Goal: Task Accomplishment & Management: Use online tool/utility

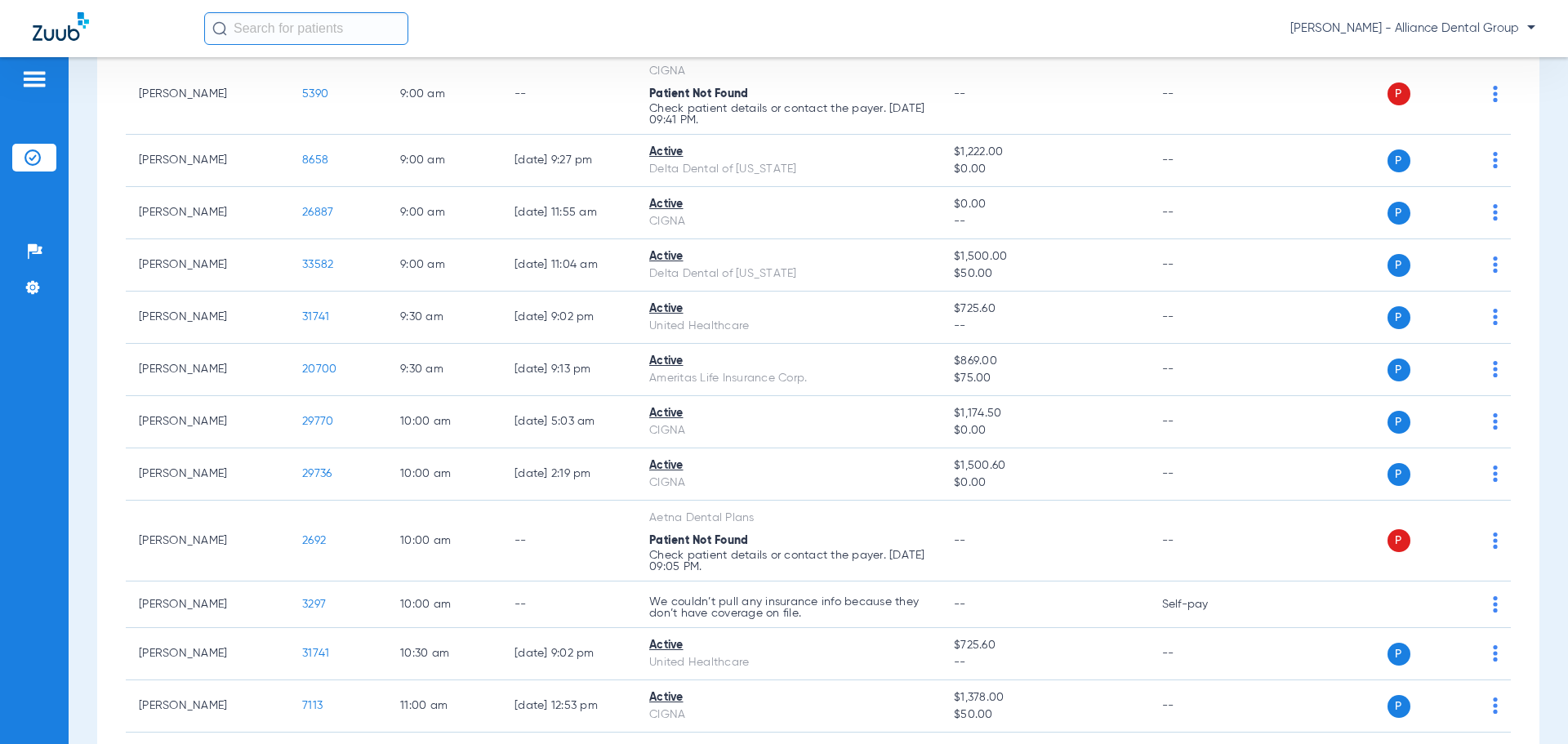
scroll to position [571, 0]
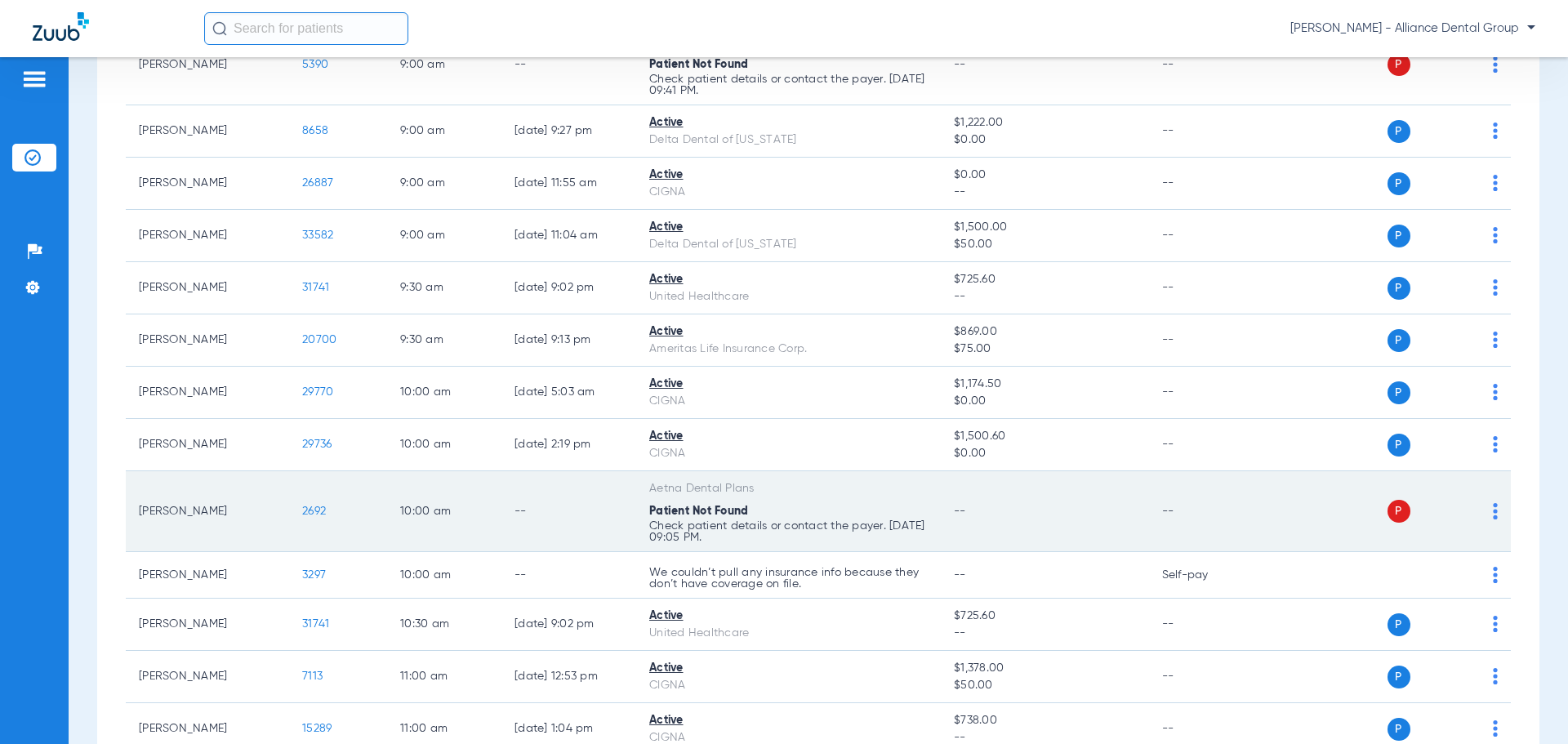
click at [1485, 515] on td "P S" at bounding box center [1385, 511] width 252 height 80
click at [1493, 508] on img at bounding box center [1495, 512] width 5 height 17
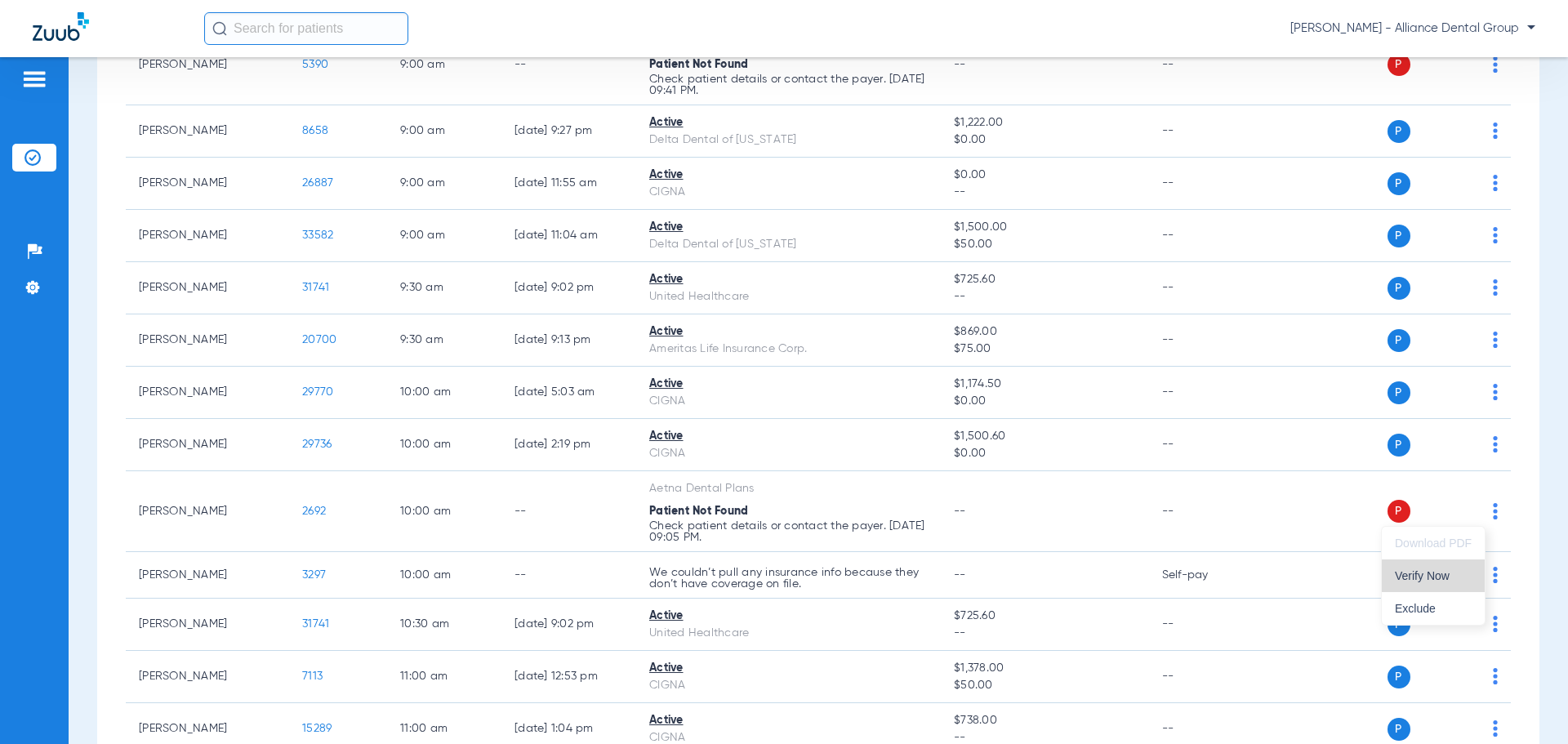
click at [1458, 579] on span "Verify Now" at bounding box center [1433, 576] width 77 height 12
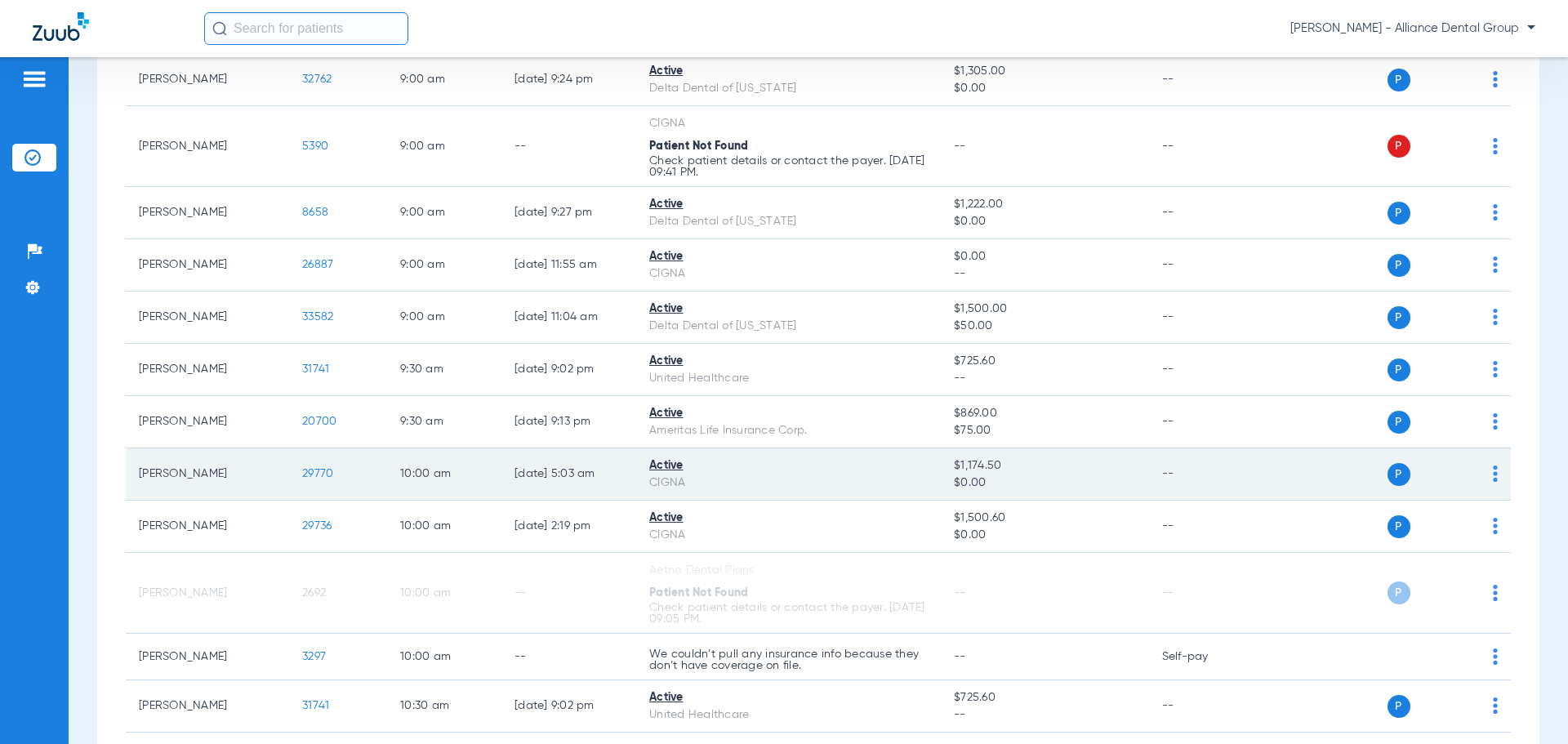
scroll to position [0, 0]
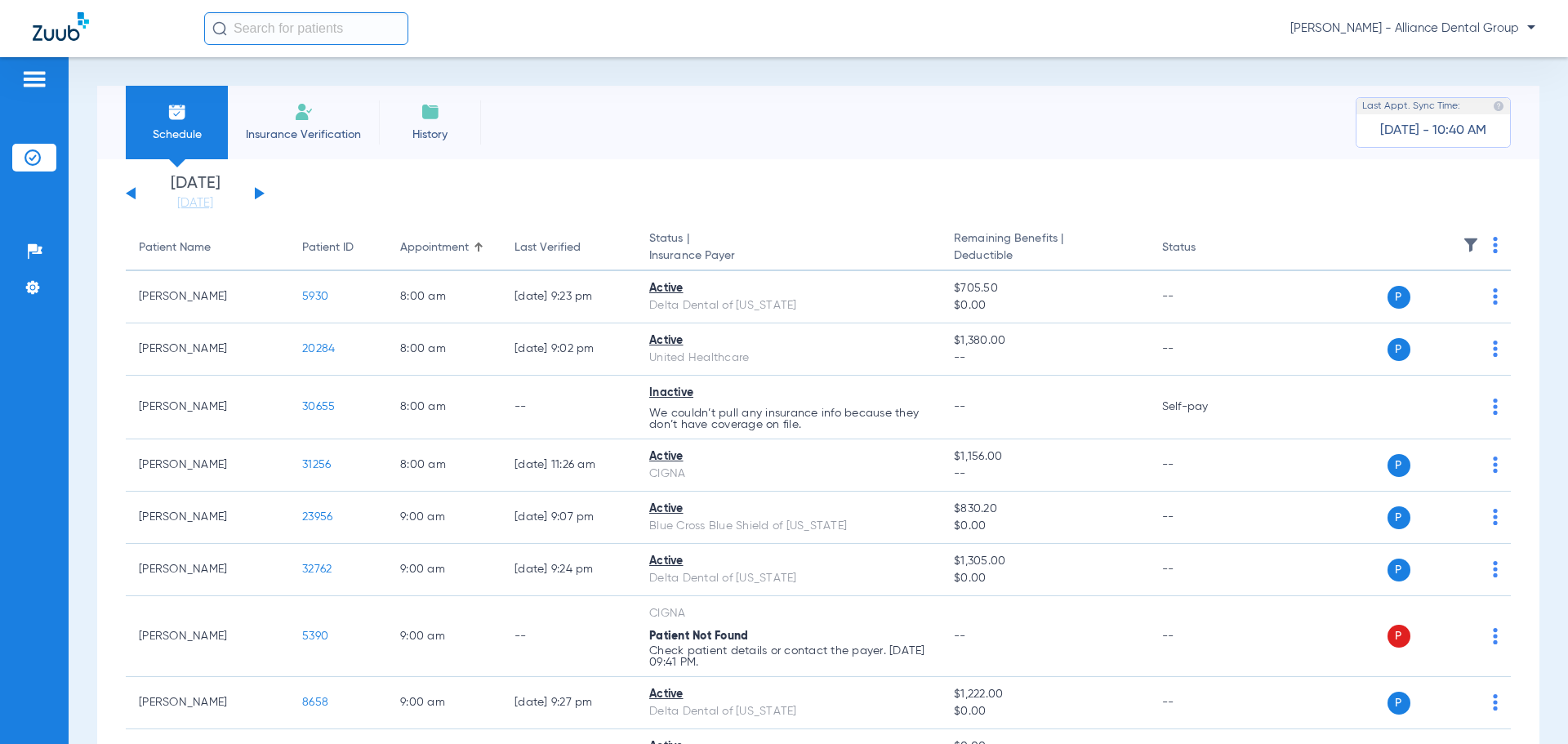
click at [320, 116] on li "Insurance Verification" at bounding box center [303, 122] width 151 height 74
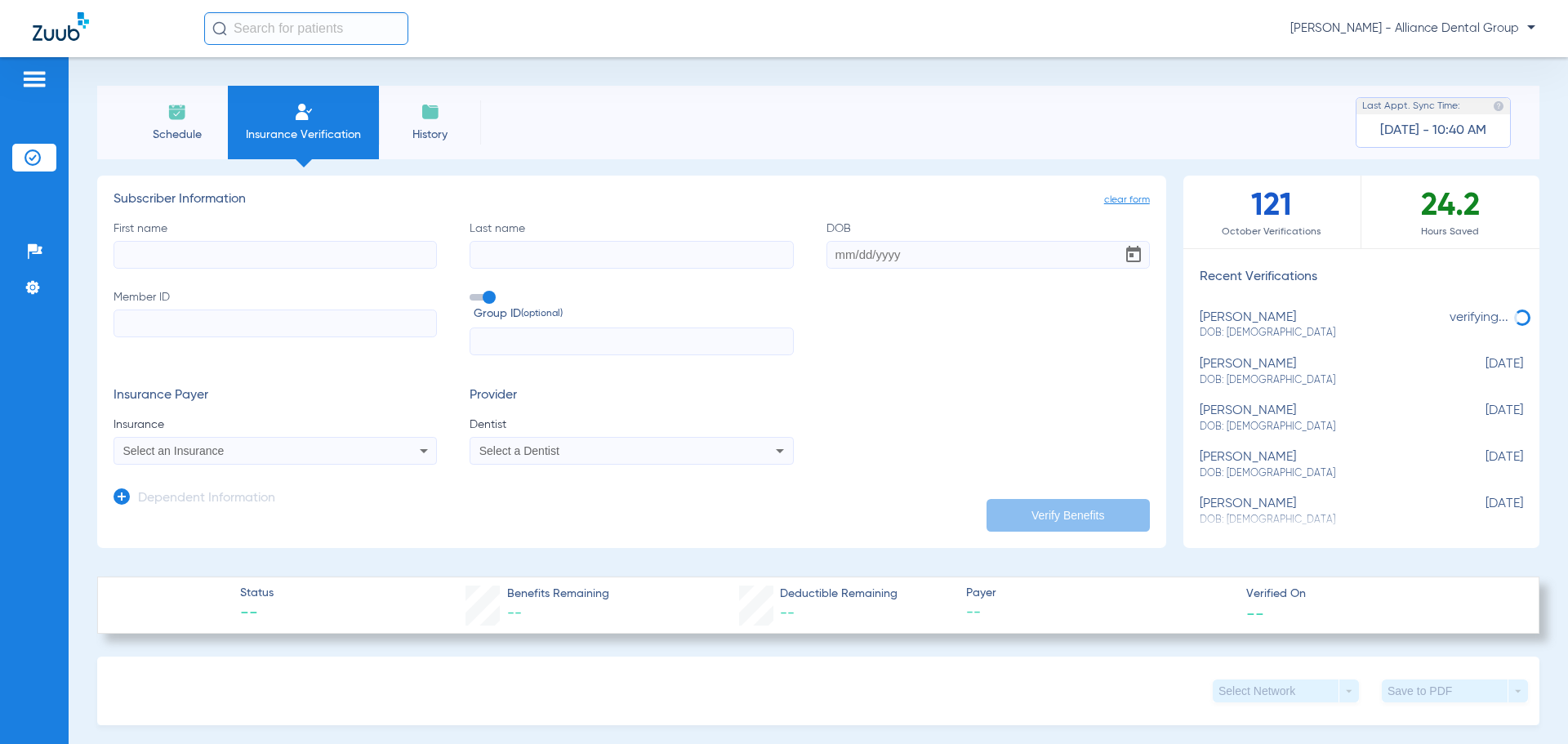
click at [255, 261] on input "First name" at bounding box center [275, 254] width 323 height 27
type input "[PERSON_NAME]"
click at [903, 259] on input "DOB Required" at bounding box center [988, 254] width 323 height 27
type input "[DATE]"
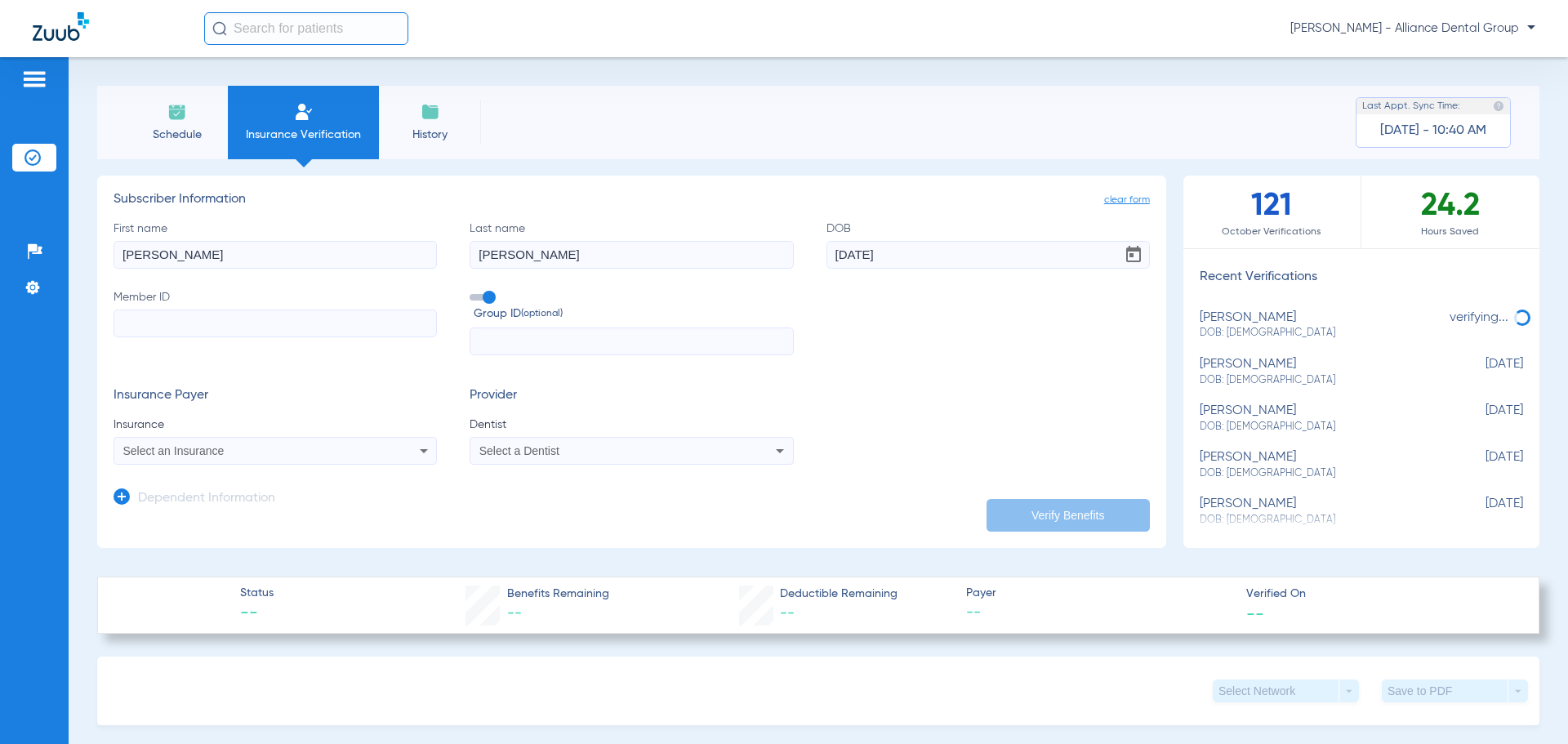
click at [250, 335] on input "Member ID" at bounding box center [275, 323] width 323 height 27
paste input "102027214000"
type input "102027214000"
click at [398, 448] on div "Select an Insurance" at bounding box center [275, 451] width 322 height 20
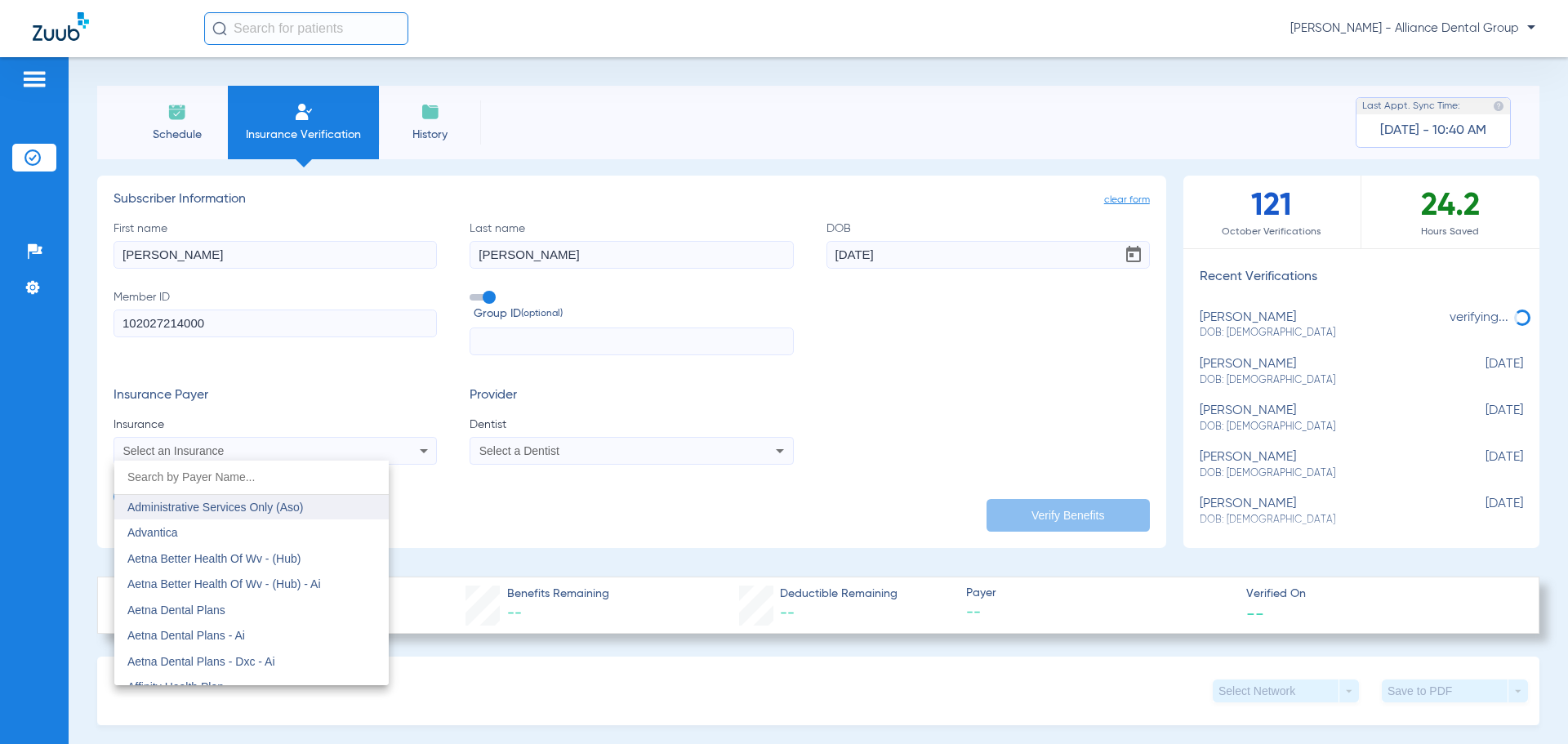
scroll to position [81, 0]
click at [328, 610] on mat-option "Aetna Dental Plans" at bounding box center [251, 607] width 274 height 27
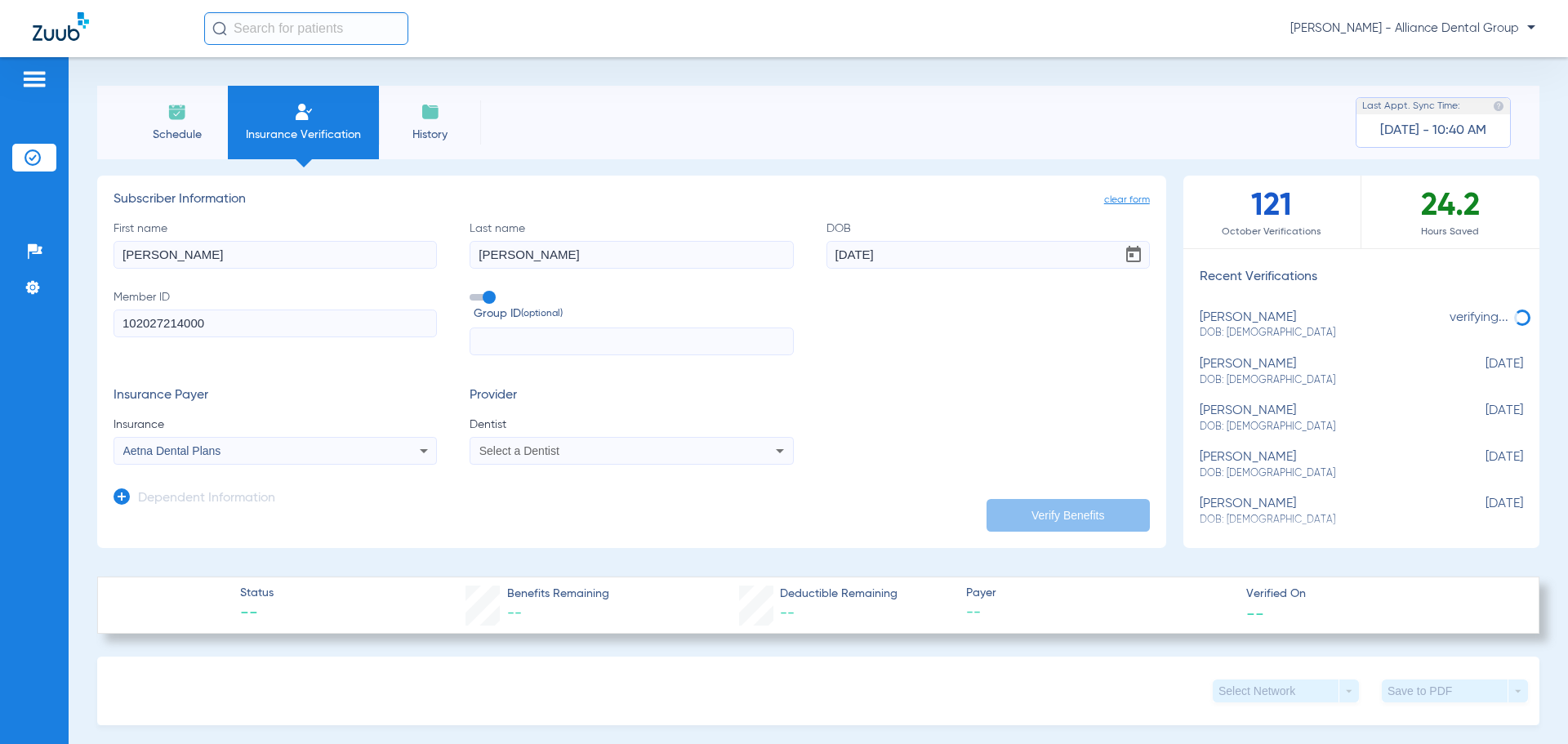
click at [775, 453] on icon at bounding box center [779, 451] width 8 height 4
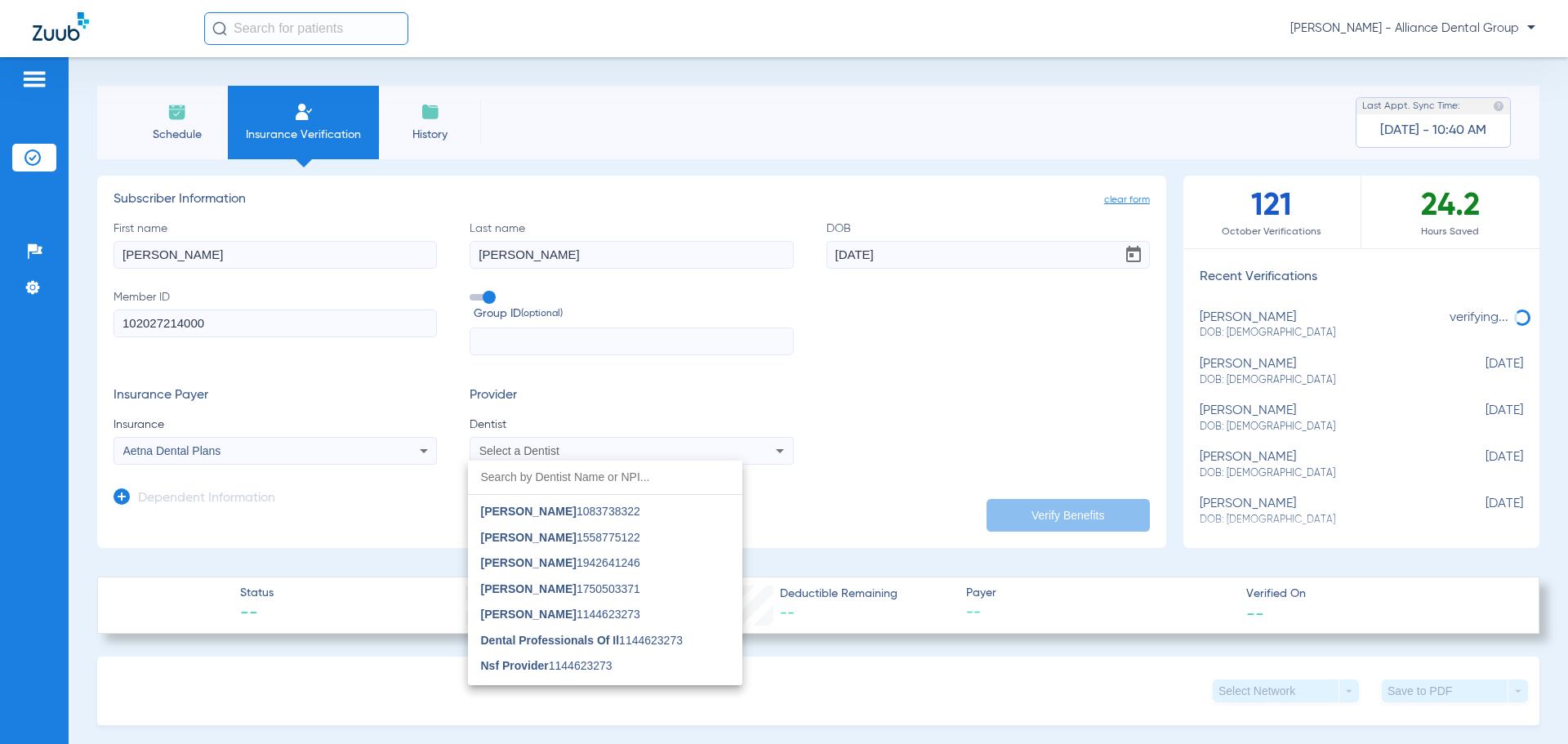
scroll to position [245, 0]
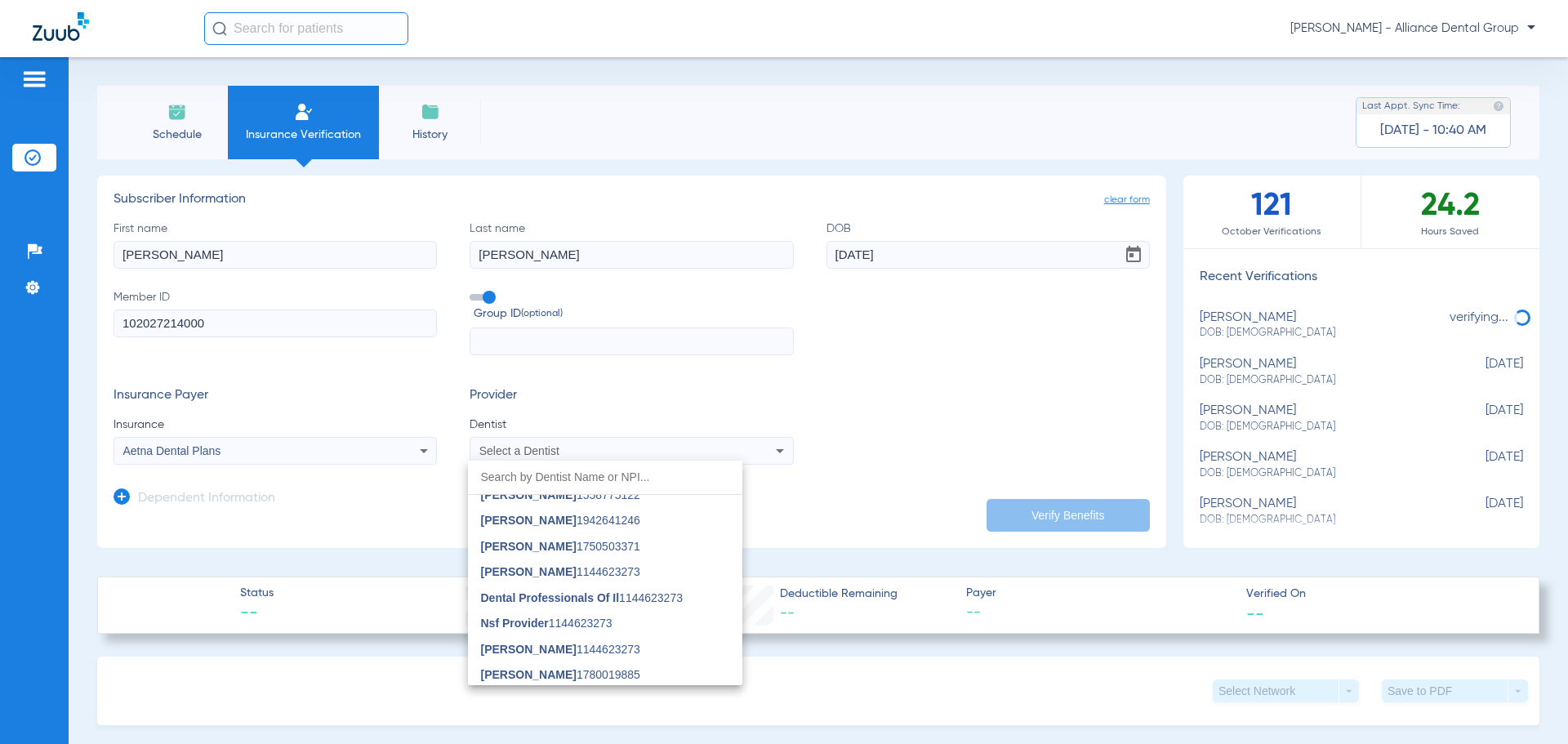
click at [507, 447] on div at bounding box center [784, 372] width 1568 height 744
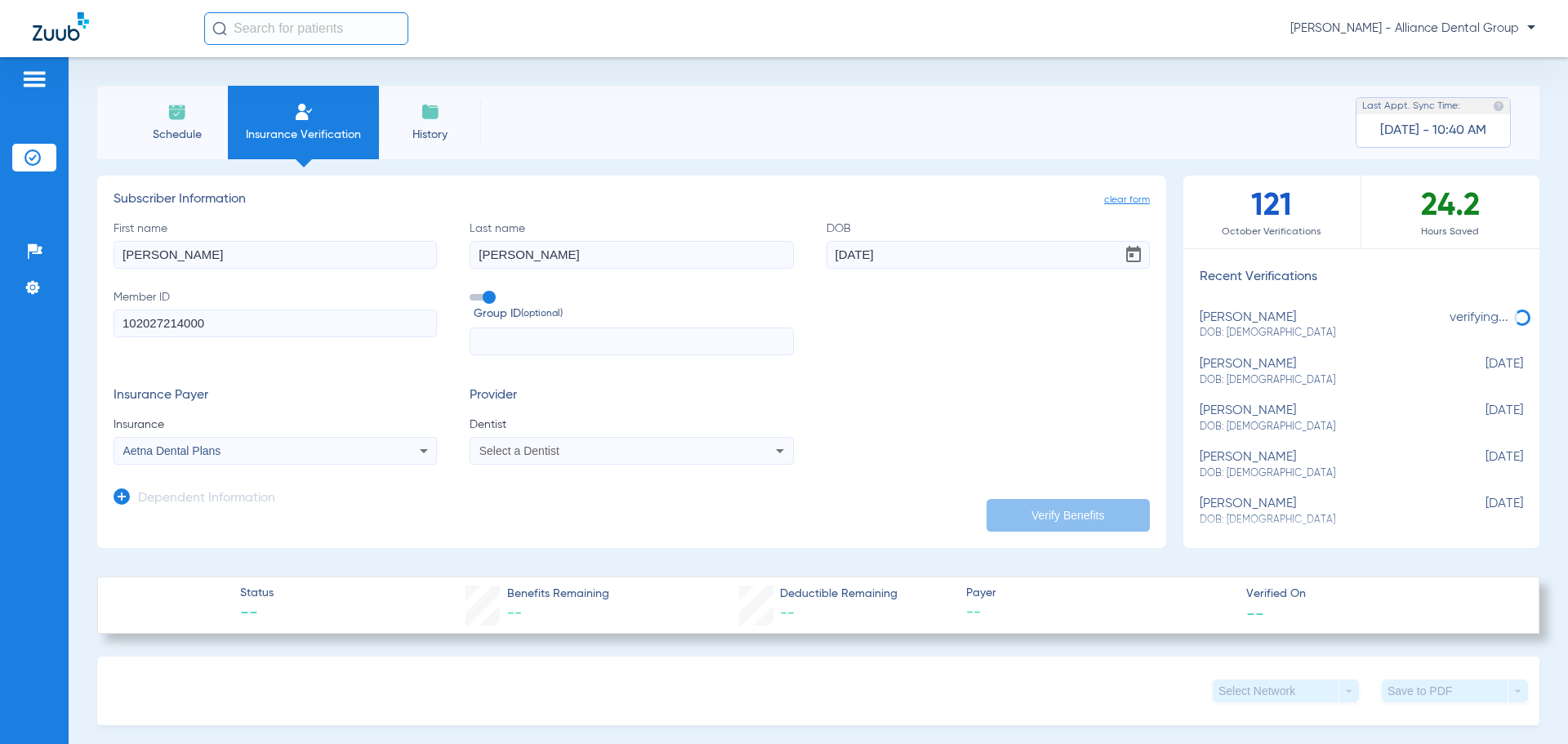
click at [507, 477] on app-dependent-form "Dependent Information" at bounding box center [632, 492] width 1036 height 55
click at [526, 447] on span "Select a Dentist" at bounding box center [519, 451] width 80 height 13
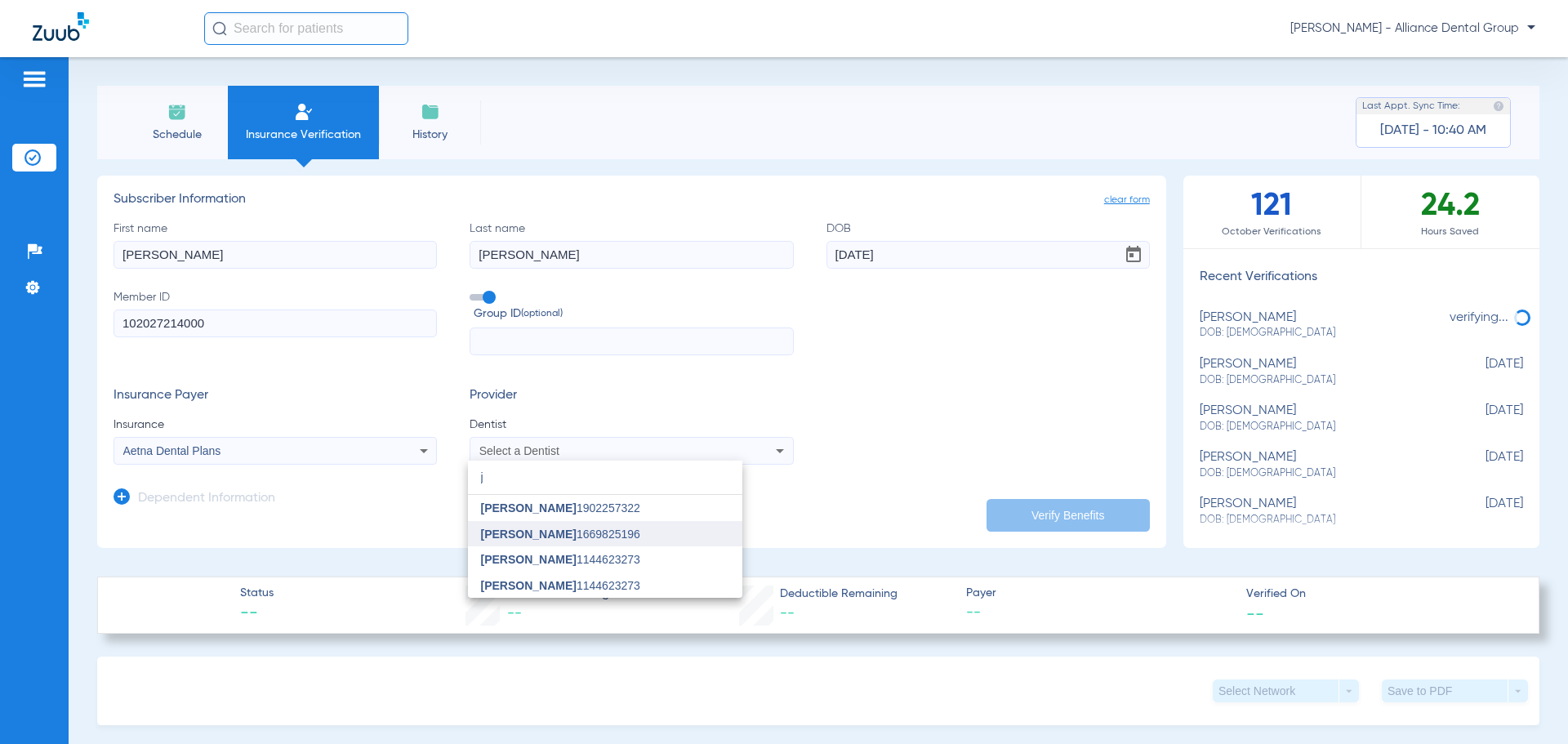
type input "j"
click at [549, 530] on span "[PERSON_NAME]" at bounding box center [528, 534] width 95 height 13
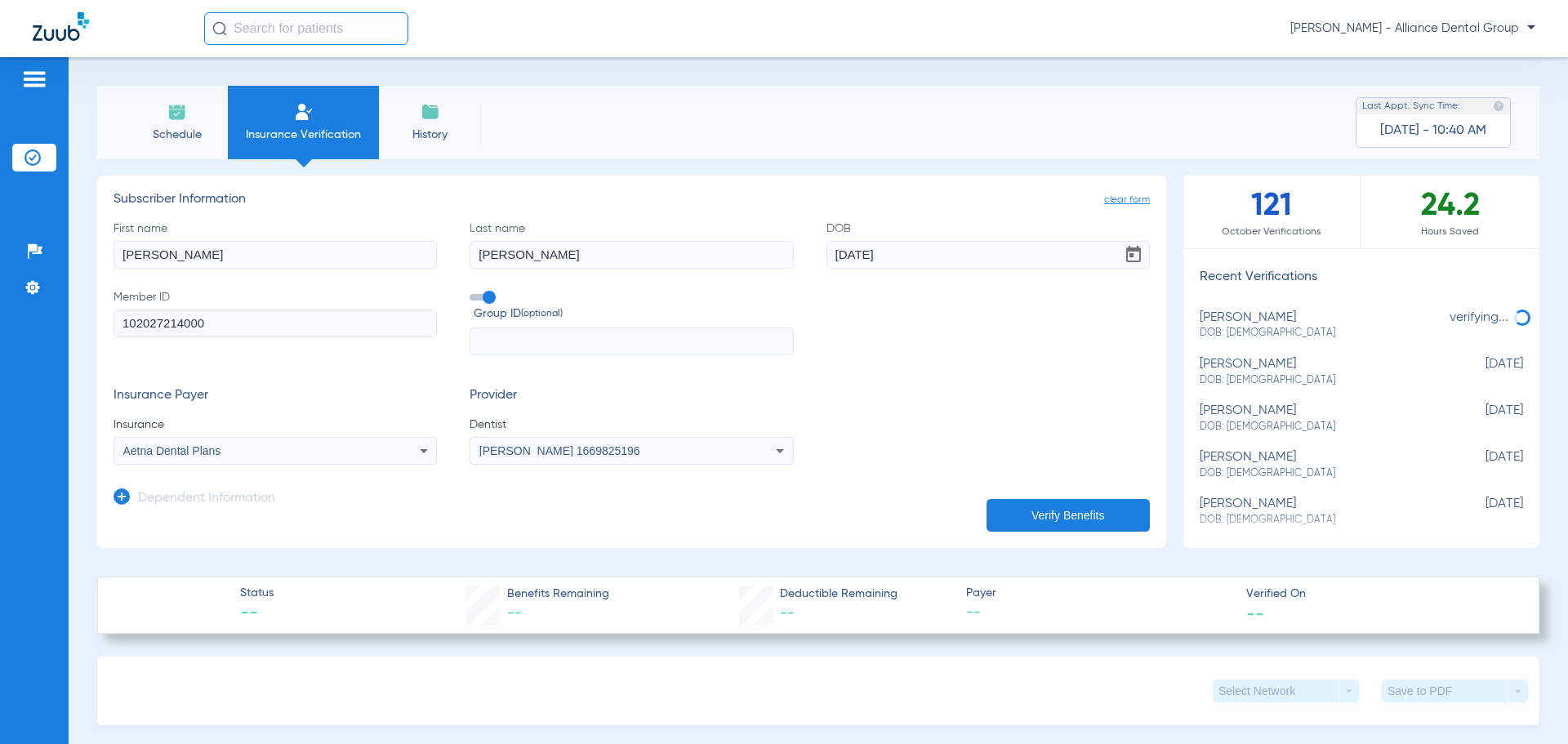
click at [1057, 523] on button "Verify Benefits" at bounding box center [1068, 515] width 163 height 32
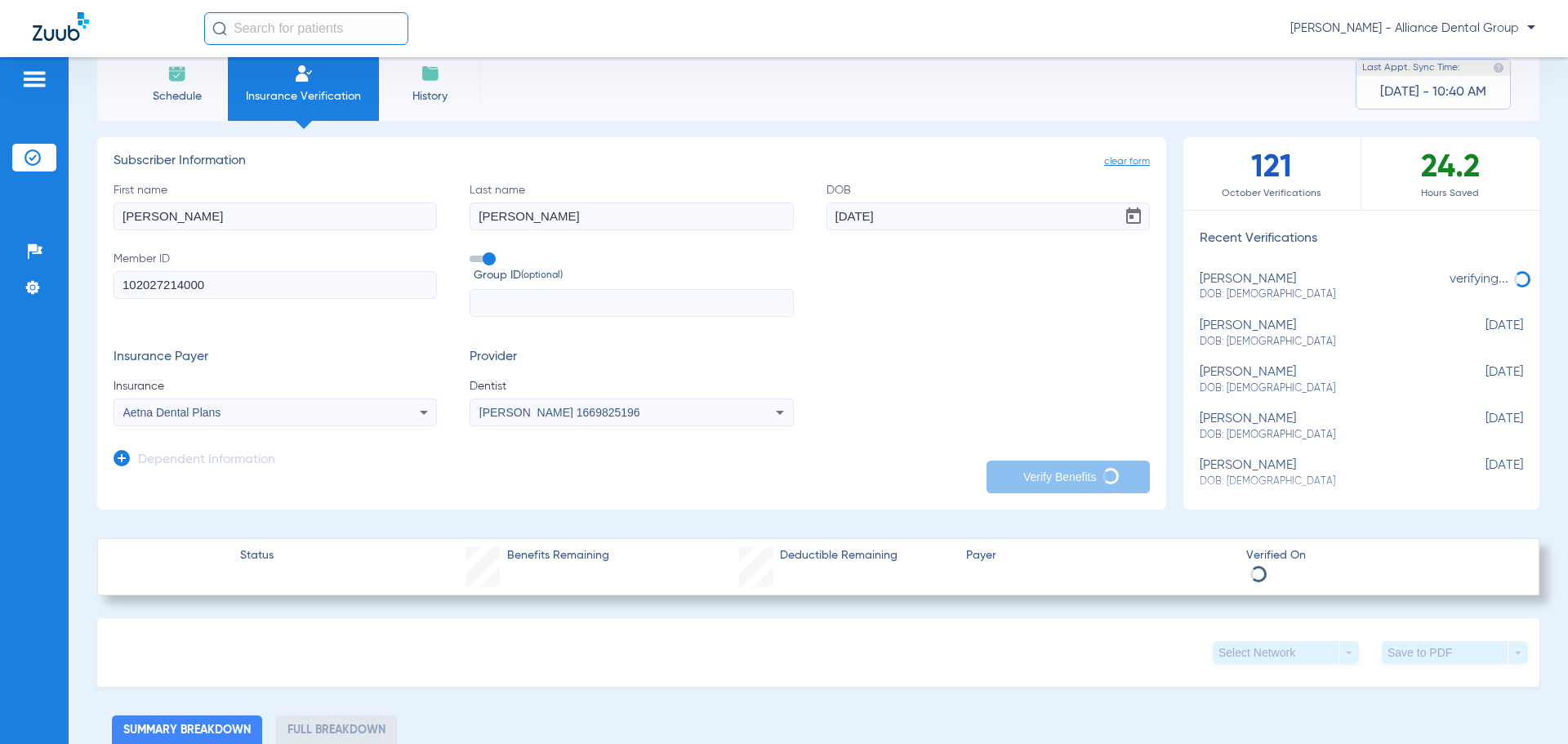
scroll to position [0, 0]
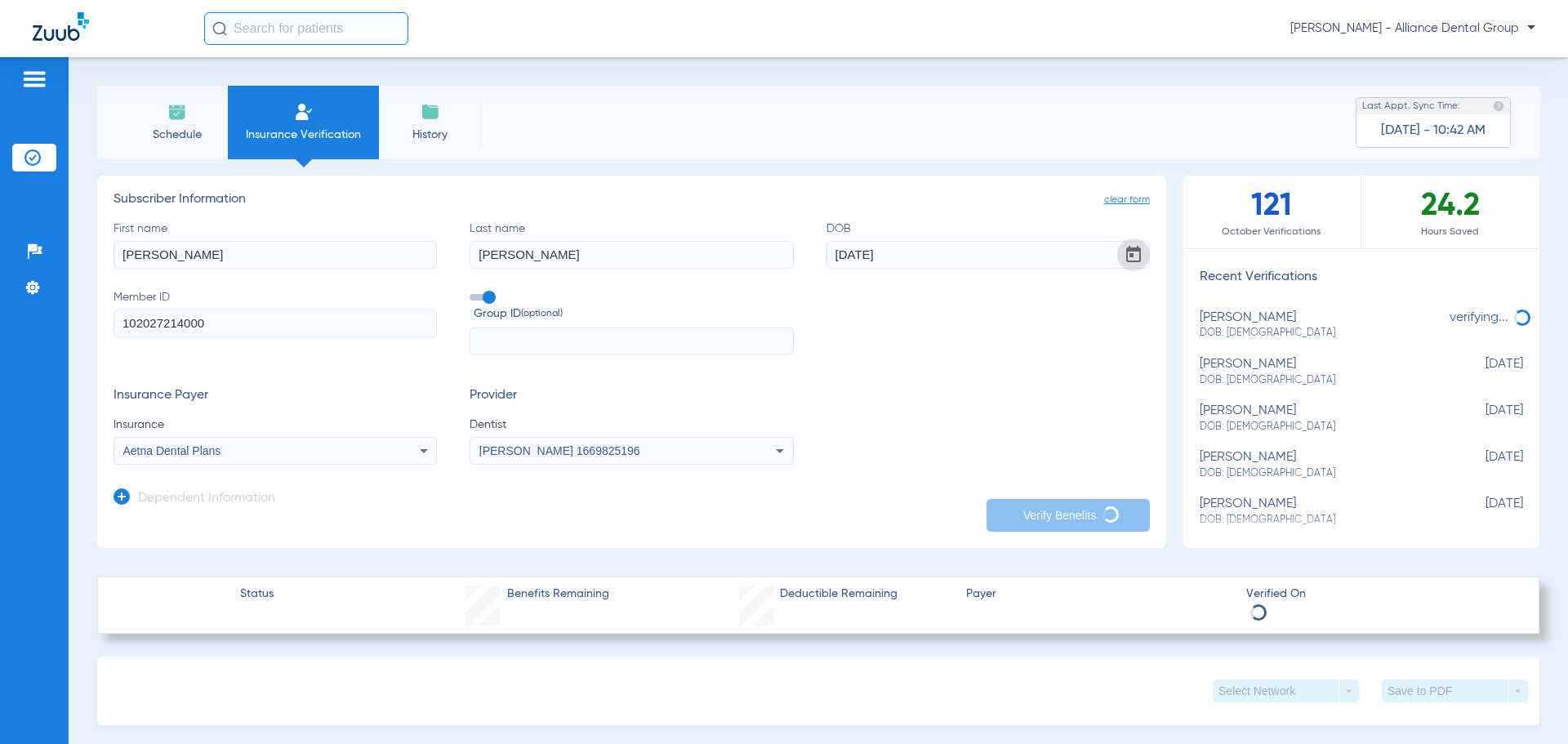
click at [1124, 255] on span "Open calendar" at bounding box center [1133, 255] width 39 height 39
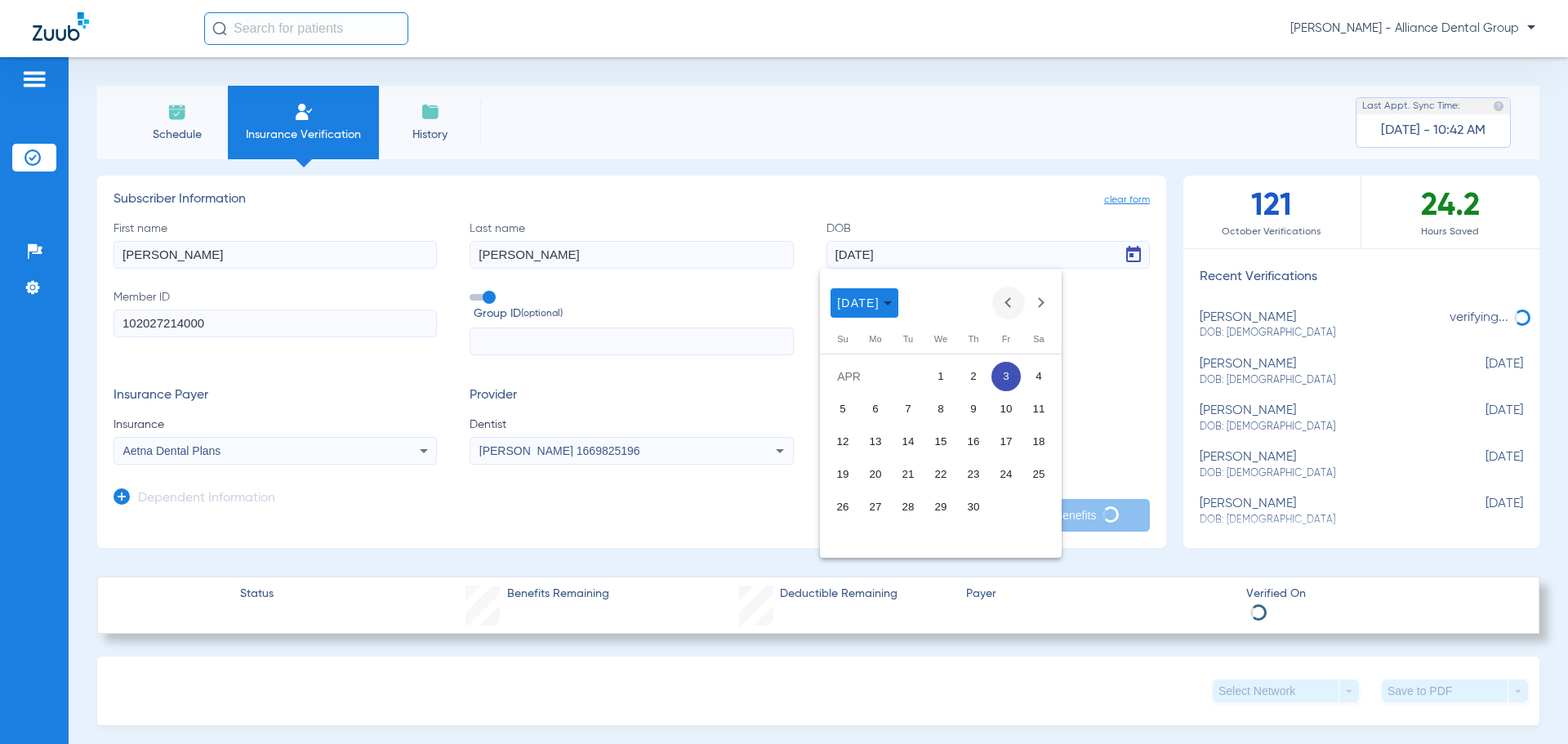
click at [1007, 305] on button "Previous month" at bounding box center [1007, 303] width 32 height 32
click at [948, 407] on span "4" at bounding box center [940, 409] width 29 height 29
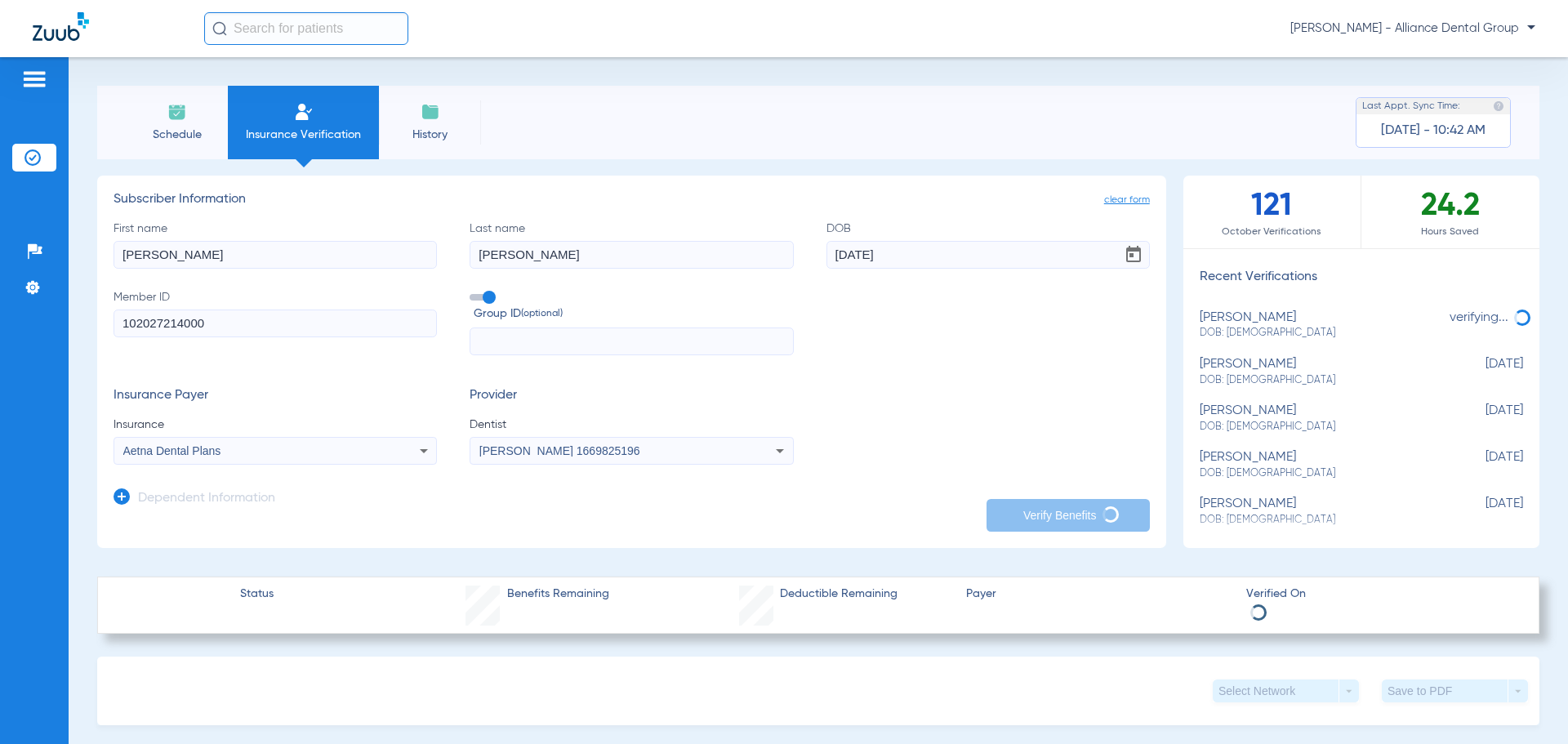
type input "[DATE]"
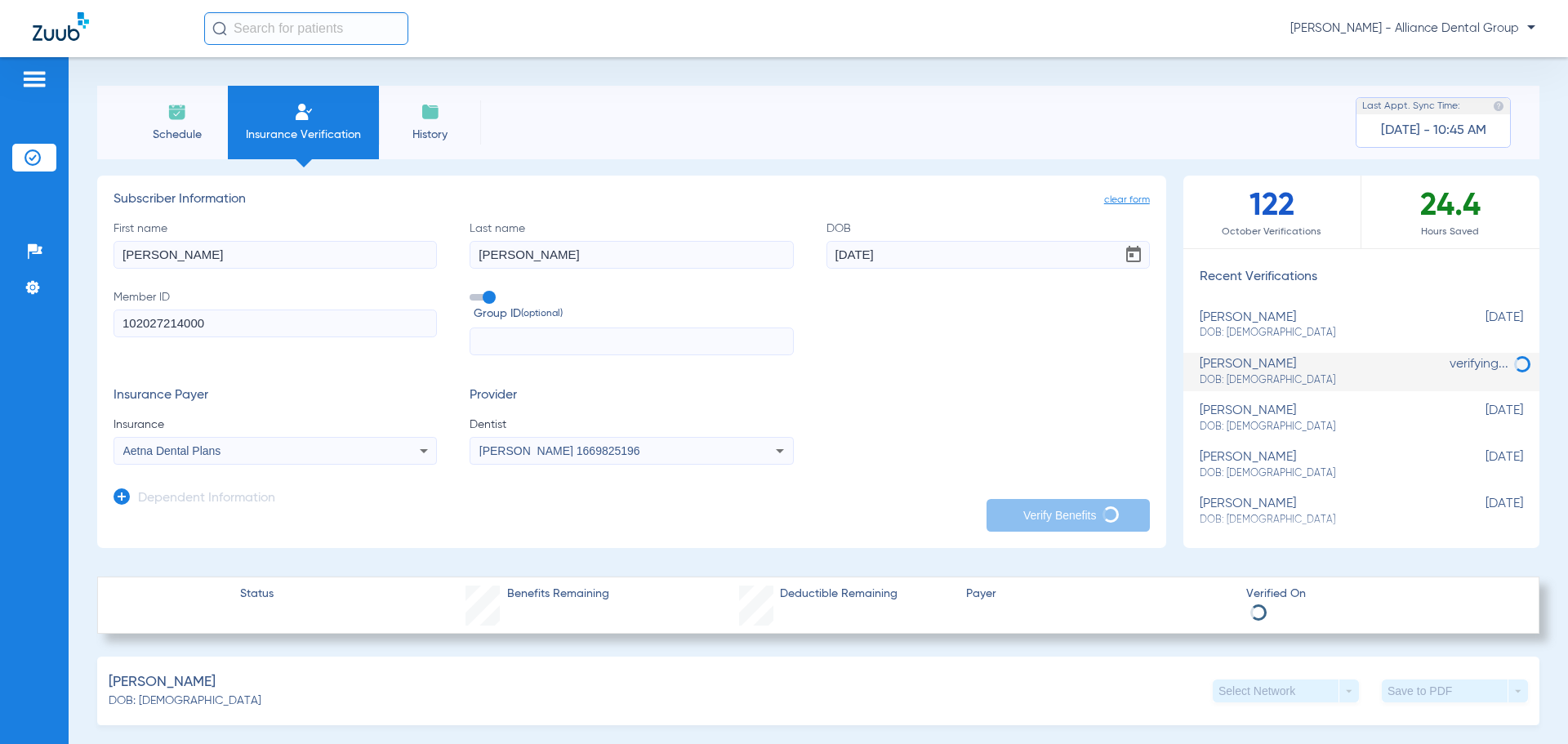
click at [161, 134] on span "Schedule" at bounding box center [177, 135] width 78 height 17
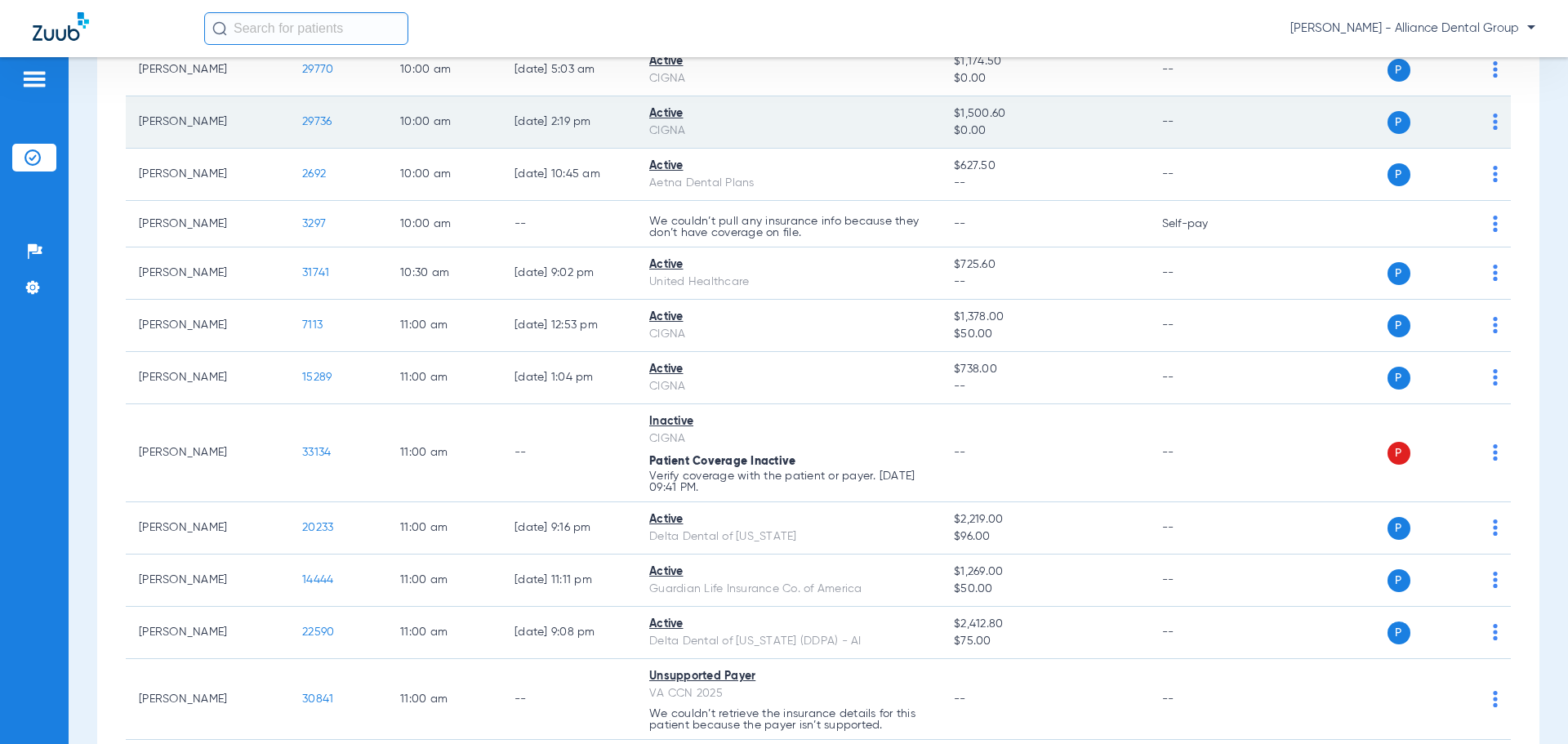
scroll to position [898, 0]
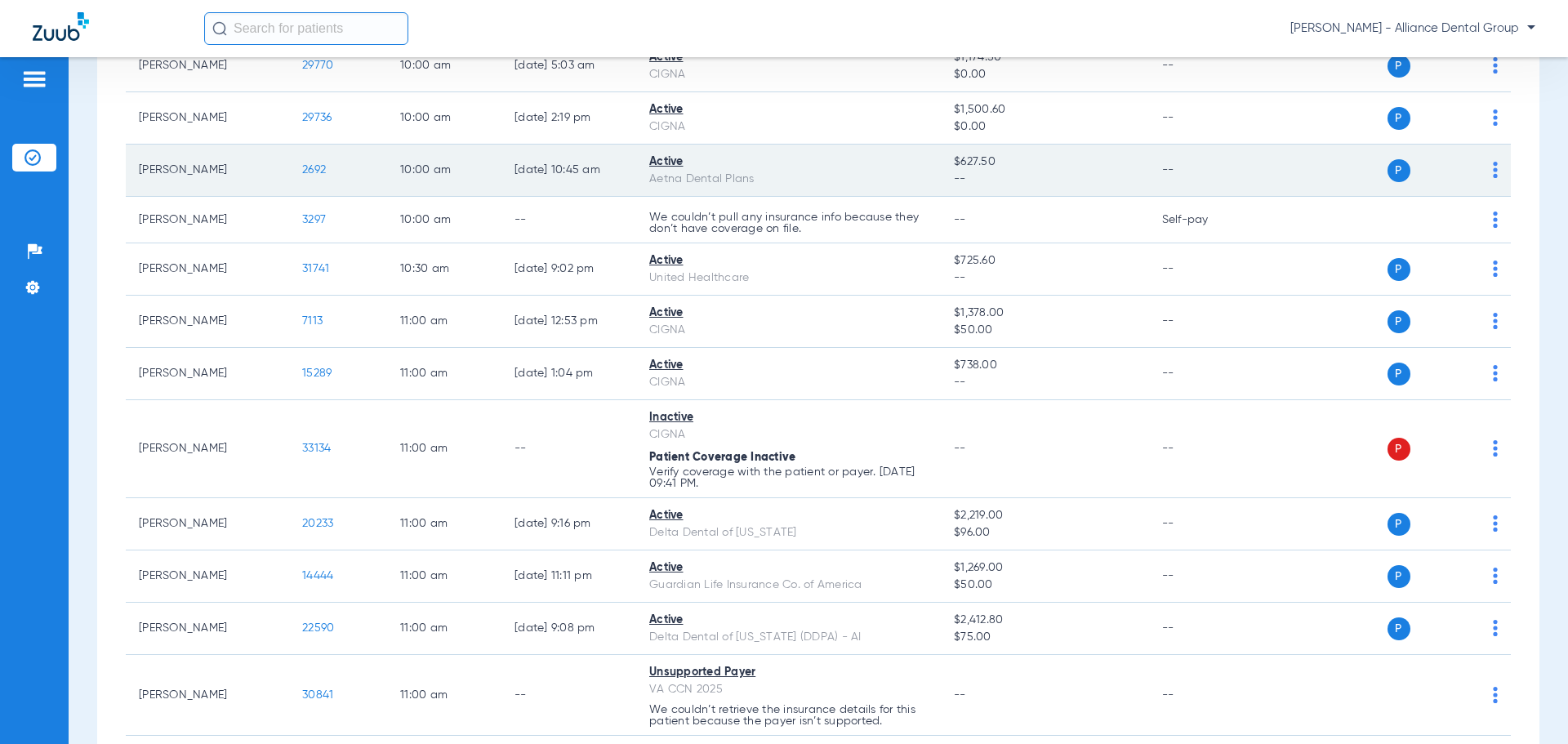
click at [672, 166] on div "Active" at bounding box center [789, 162] width 279 height 17
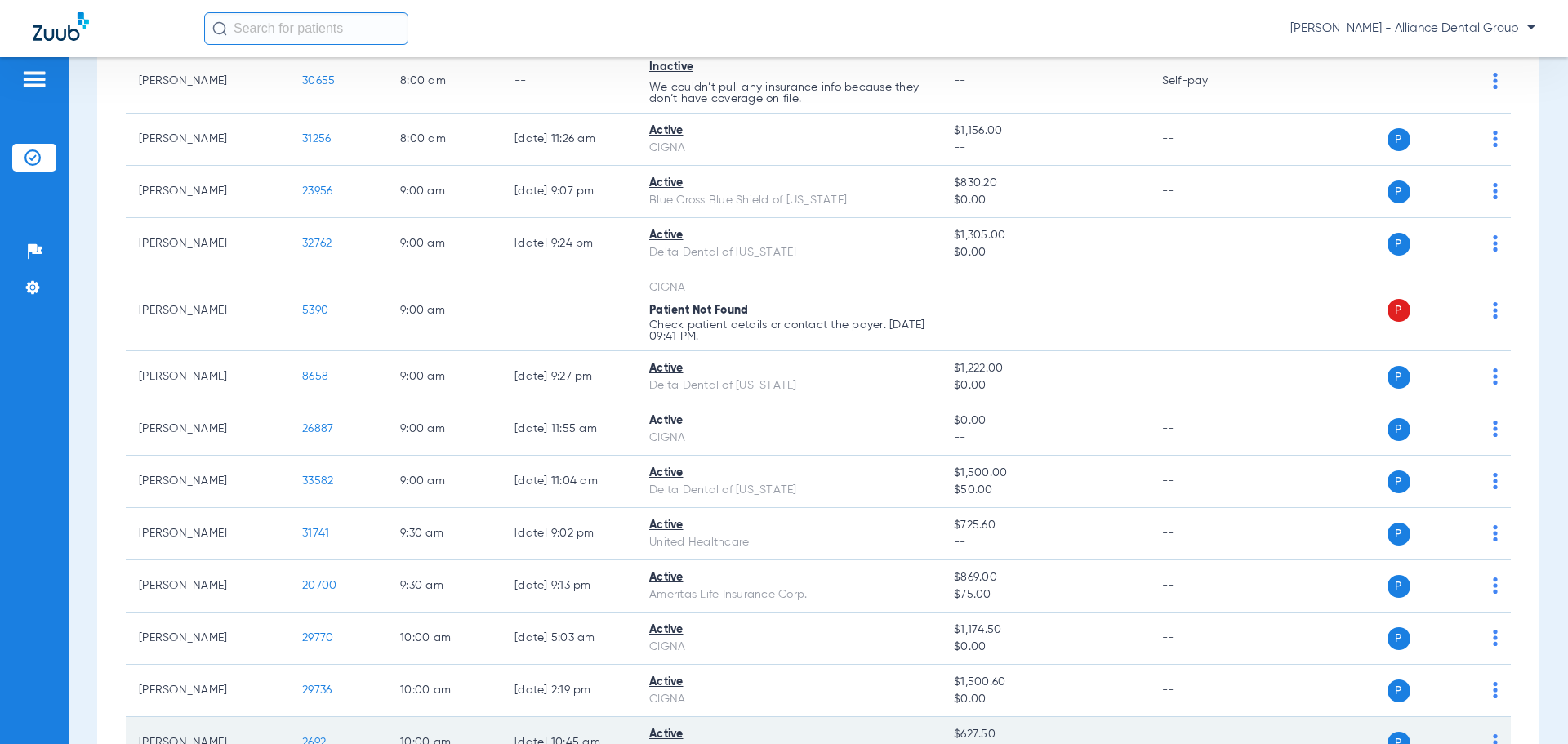
scroll to position [408, 0]
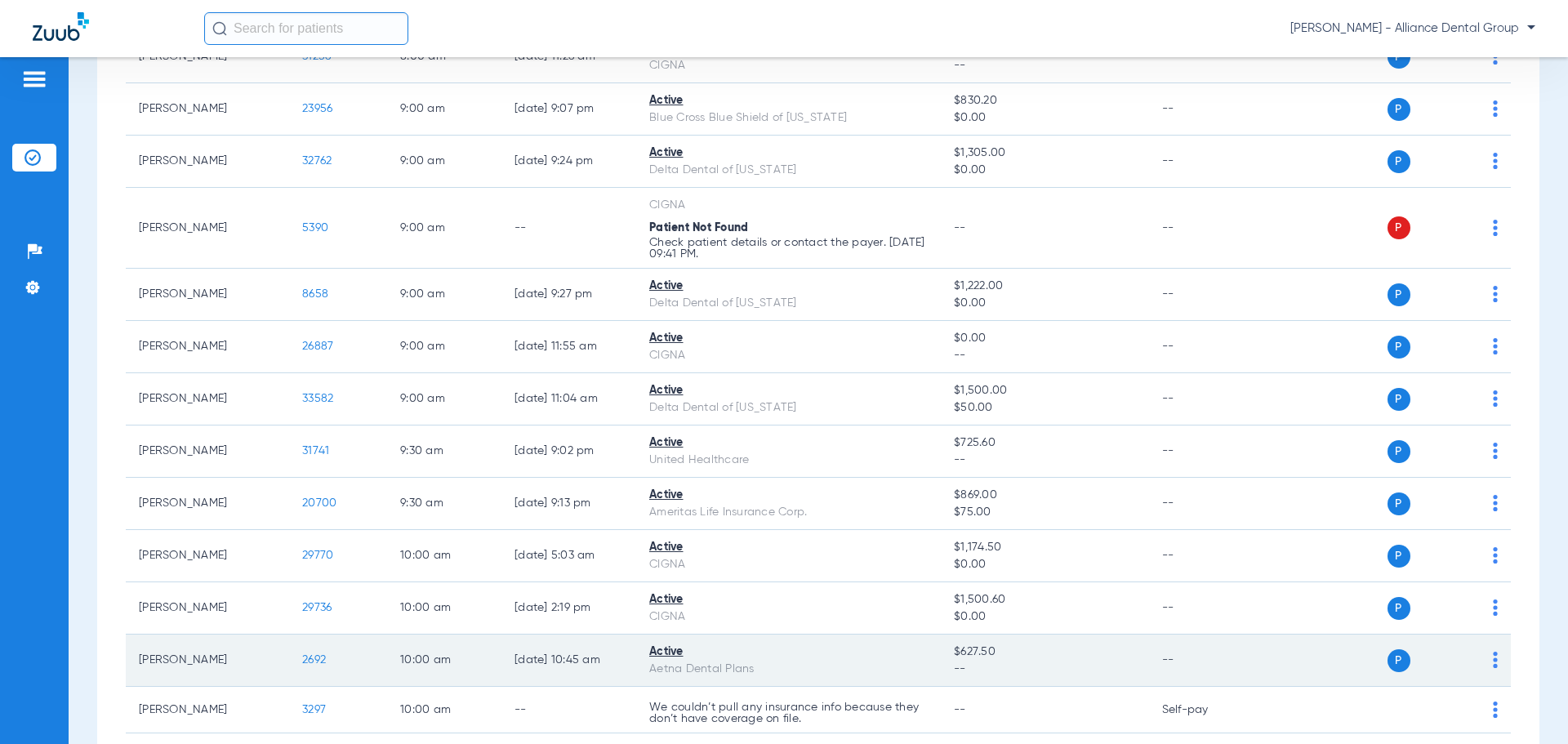
click at [313, 652] on td "2692" at bounding box center [338, 660] width 98 height 52
click at [316, 661] on span "2692" at bounding box center [313, 660] width 24 height 12
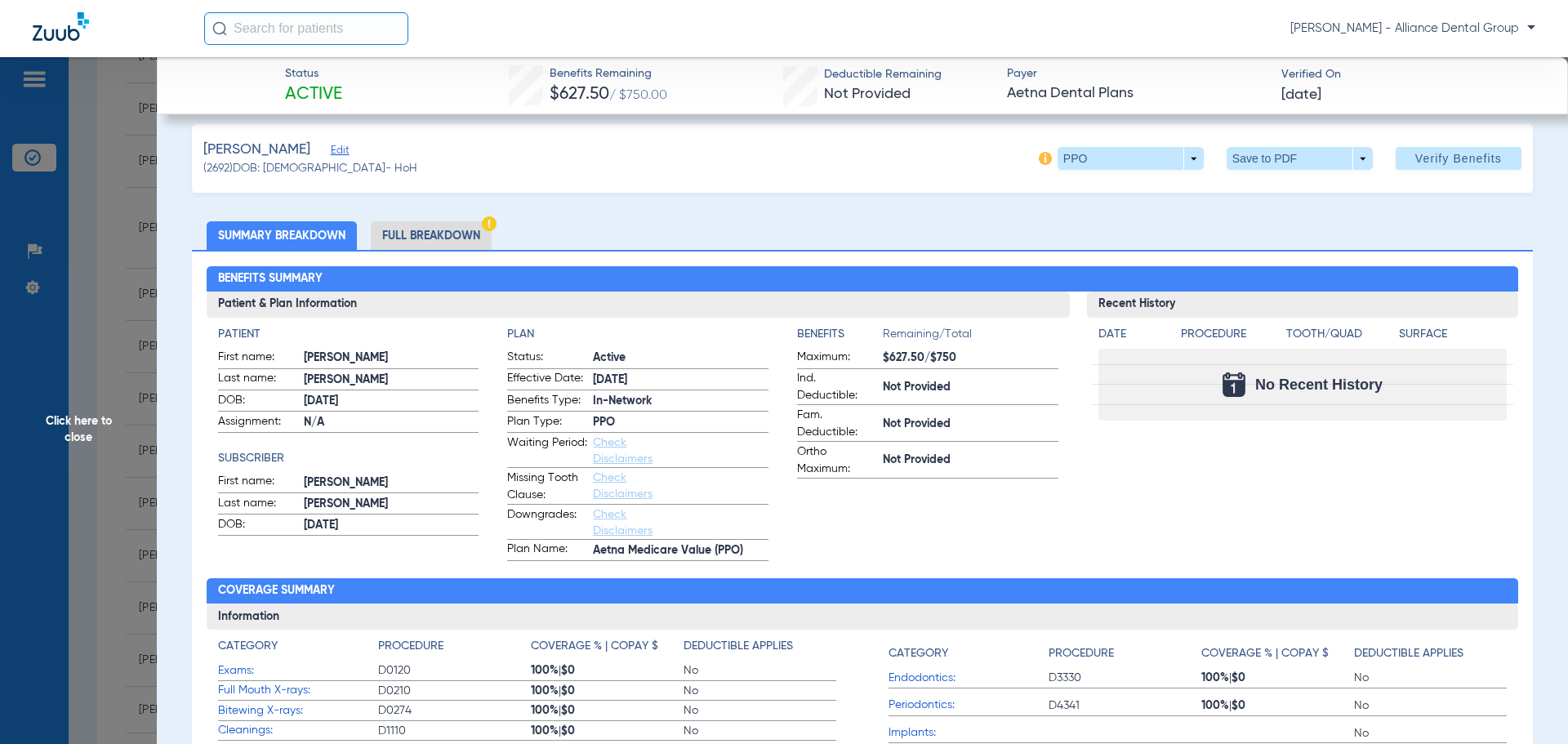
scroll to position [0, 0]
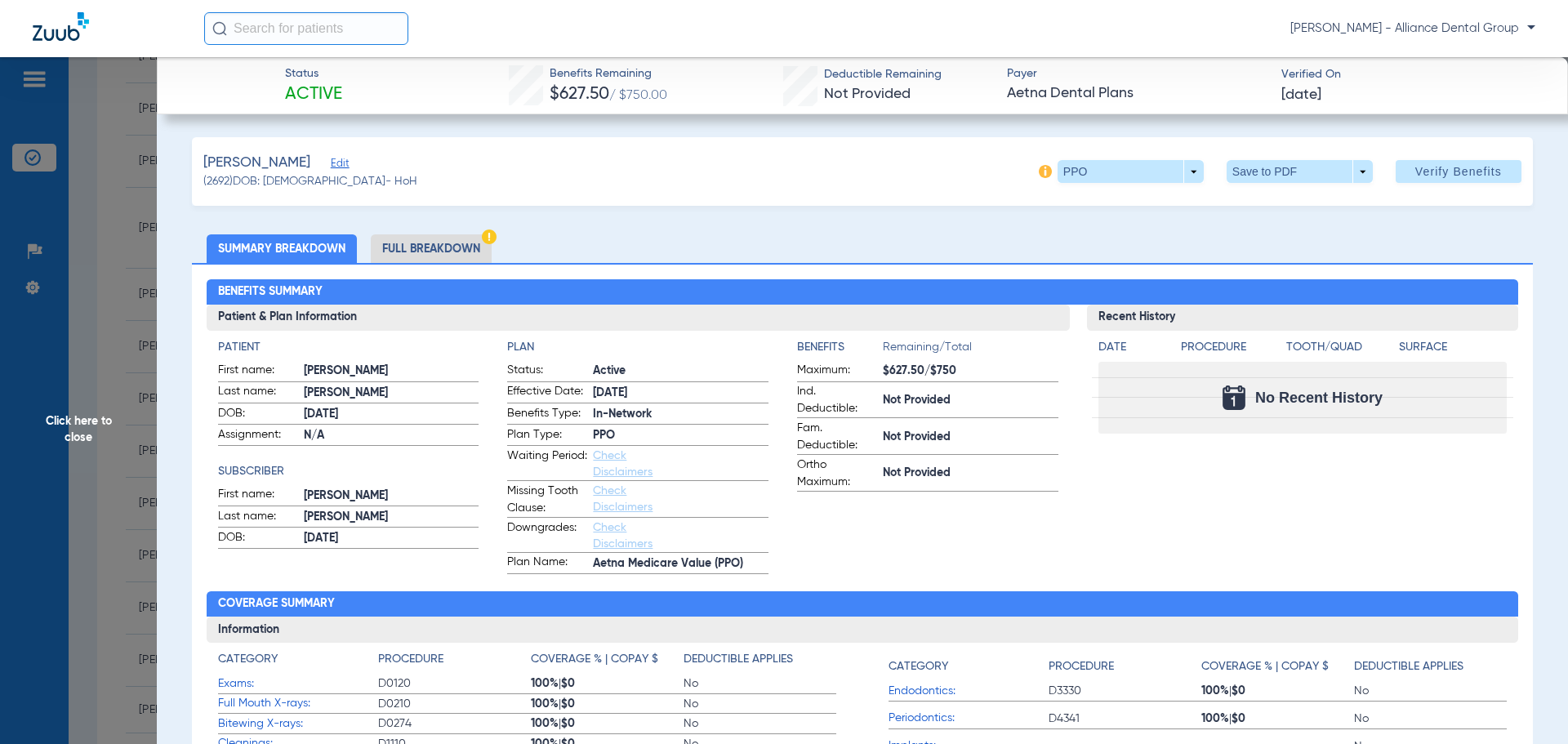
click at [424, 245] on li "Full Breakdown" at bounding box center [431, 249] width 121 height 28
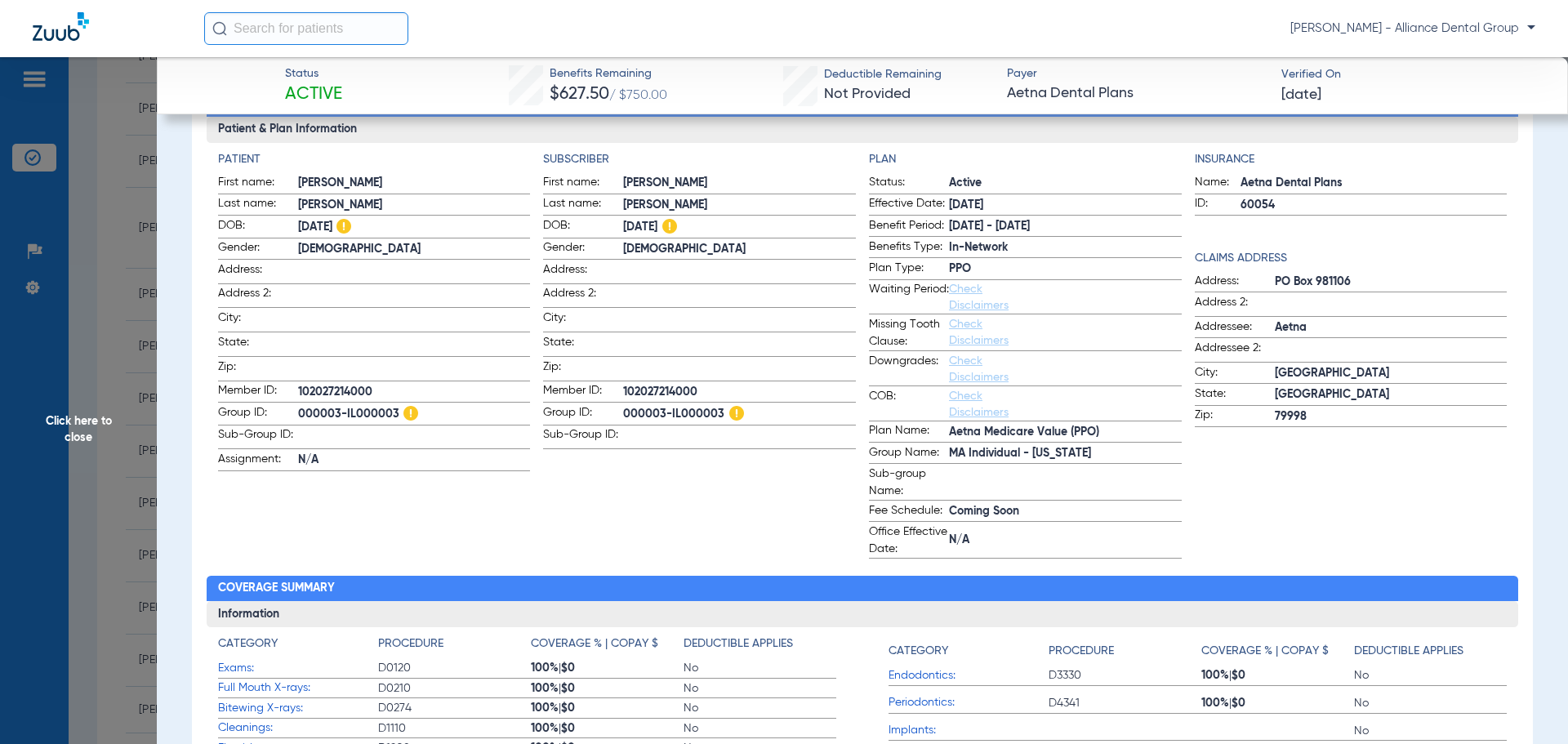
scroll to position [163, 0]
